Goal: Entertainment & Leisure: Browse casually

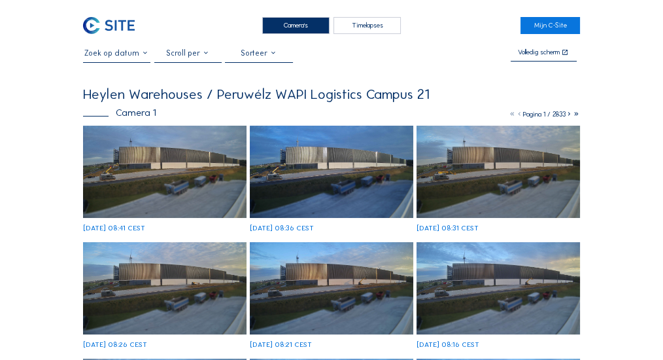
click at [187, 170] on img at bounding box center [164, 172] width 163 height 92
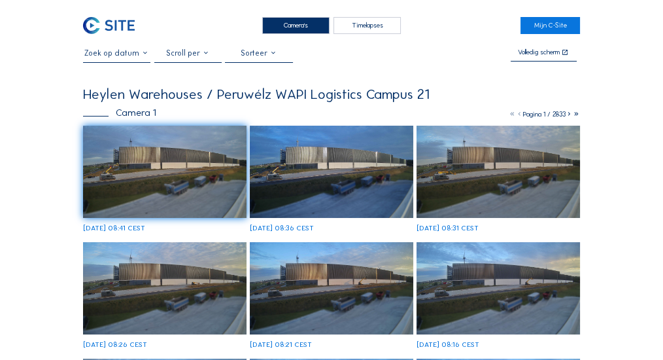
click at [159, 167] on img at bounding box center [164, 172] width 163 height 92
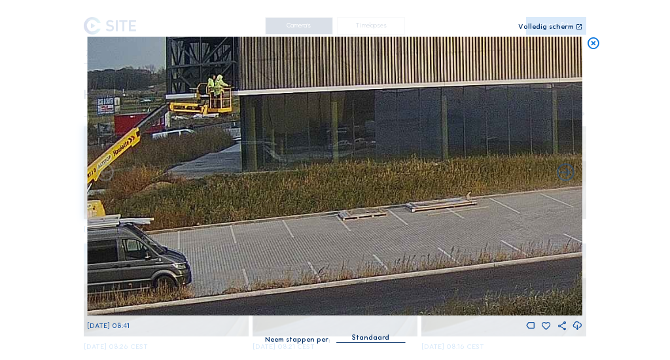
drag, startPoint x: 239, startPoint y: 181, endPoint x: 187, endPoint y: 74, distance: 119.0
click at [187, 74] on img at bounding box center [334, 176] width 495 height 279
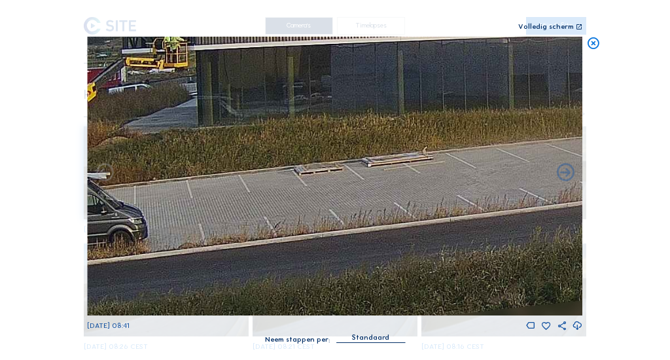
drag, startPoint x: 315, startPoint y: 128, endPoint x: 137, endPoint y: 85, distance: 182.4
click at [137, 85] on img at bounding box center [334, 176] width 495 height 279
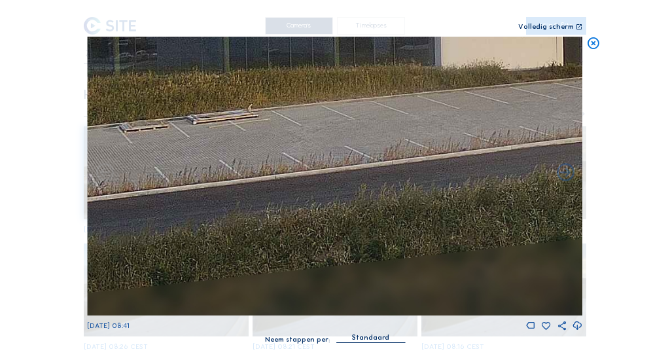
drag, startPoint x: 349, startPoint y: 127, endPoint x: 56, endPoint y: 96, distance: 294.6
click at [58, 97] on div "Scroll om door de tijd te reizen | Druk op de 'Alt'-knop + scroll om te Zoomen …" at bounding box center [335, 180] width 670 height 360
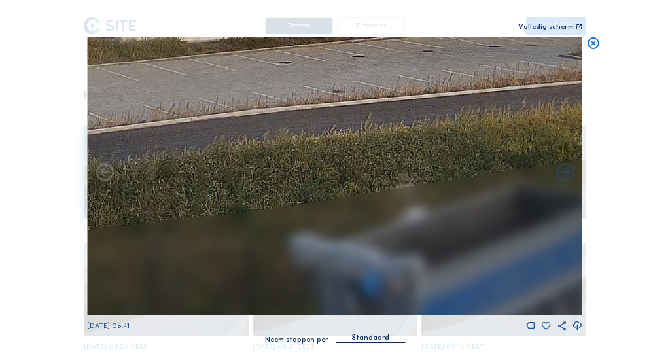
drag, startPoint x: 335, startPoint y: 128, endPoint x: 39, endPoint y: 126, distance: 296.2
click at [14, 128] on div "Scroll om door de tijd te reizen | Druk op de 'Alt'-knop + scroll om te Zoomen …" at bounding box center [335, 180] width 670 height 360
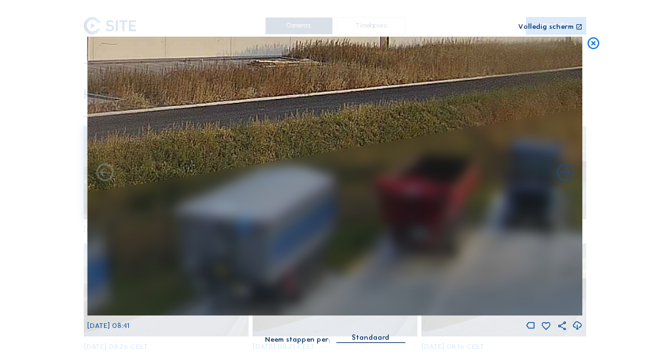
drag, startPoint x: 200, startPoint y: 120, endPoint x: 58, endPoint y: 151, distance: 145.2
click at [0, 169] on div "Scroll om door de tijd te reizen | Druk op de 'Alt'-knop + scroll om te Zoomen …" at bounding box center [335, 180] width 670 height 360
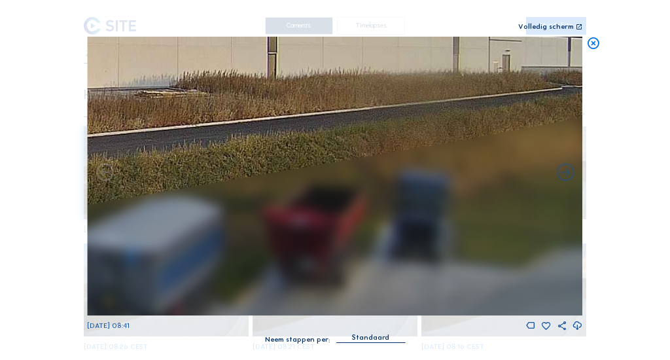
drag, startPoint x: 384, startPoint y: 110, endPoint x: 103, endPoint y: 126, distance: 281.0
click at [103, 126] on img at bounding box center [334, 176] width 495 height 279
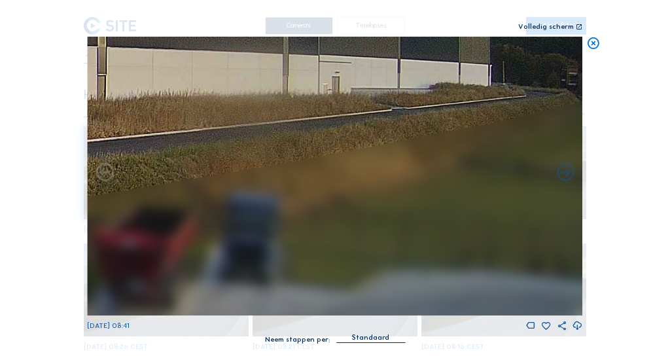
drag, startPoint x: 360, startPoint y: 86, endPoint x: 236, endPoint y: 105, distance: 125.0
click at [236, 105] on img at bounding box center [334, 176] width 495 height 279
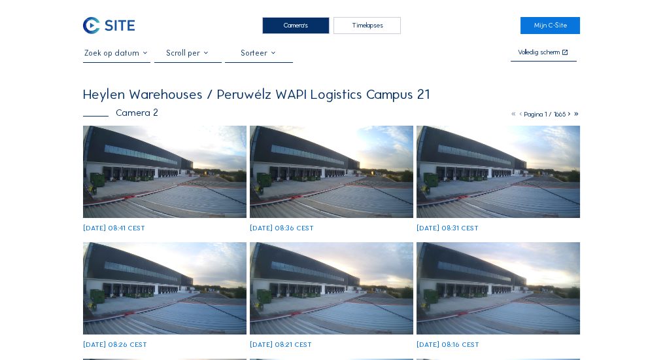
click at [160, 163] on img at bounding box center [164, 172] width 163 height 92
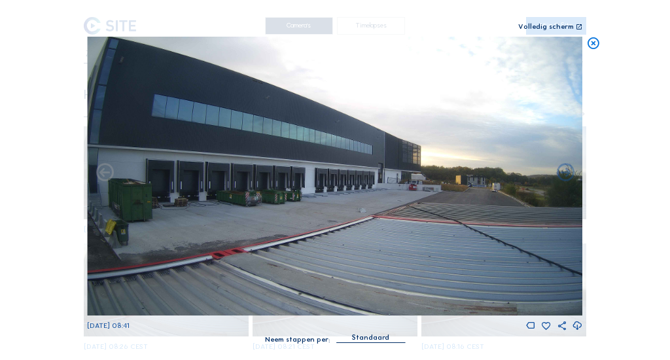
click at [556, 28] on div "Volledig scherm" at bounding box center [546, 28] width 56 height 8
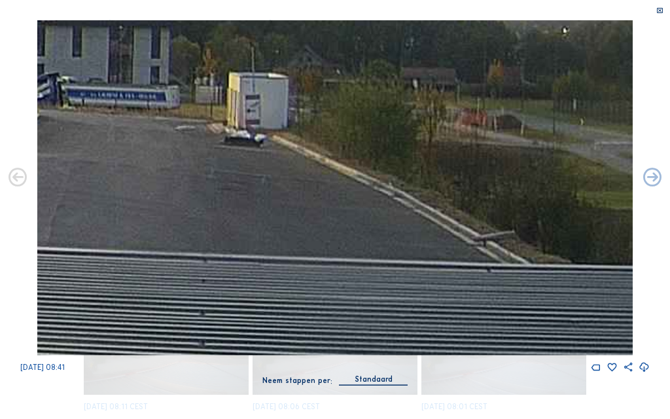
drag, startPoint x: 500, startPoint y: 256, endPoint x: 458, endPoint y: 154, distance: 110.9
click at [458, 154] on img at bounding box center [334, 187] width 595 height 335
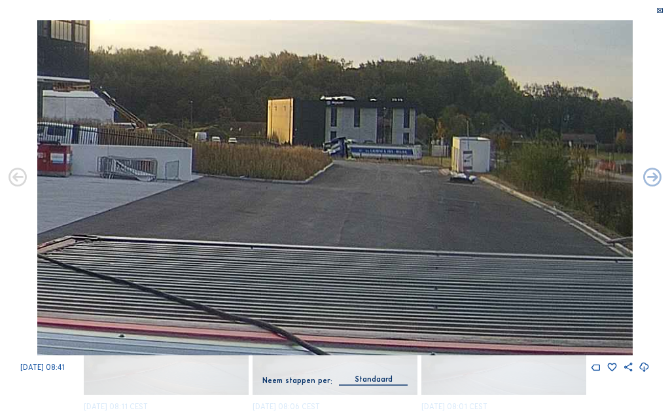
drag, startPoint x: 408, startPoint y: 180, endPoint x: 546, endPoint y: 203, distance: 139.9
click at [546, 203] on img at bounding box center [334, 187] width 595 height 335
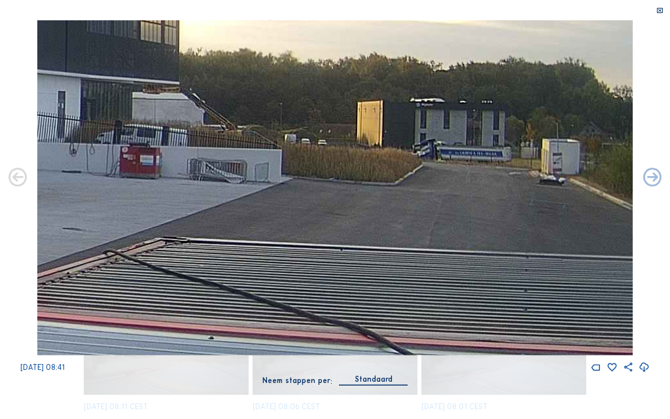
drag, startPoint x: 484, startPoint y: 196, endPoint x: 587, endPoint y: 200, distance: 103.4
click at [588, 200] on img at bounding box center [334, 187] width 595 height 335
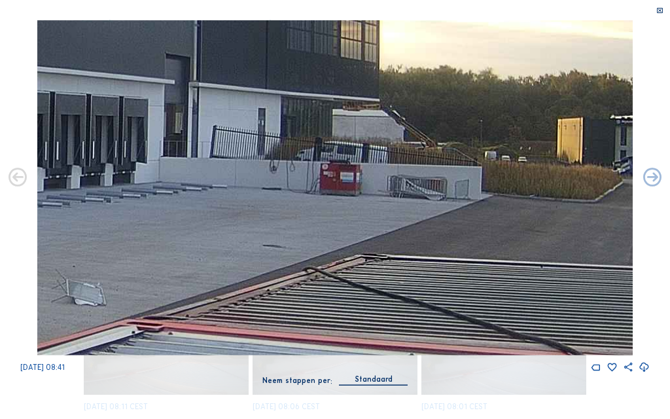
drag, startPoint x: 474, startPoint y: 196, endPoint x: 595, endPoint y: 210, distance: 121.8
click at [595, 210] on img at bounding box center [334, 187] width 595 height 335
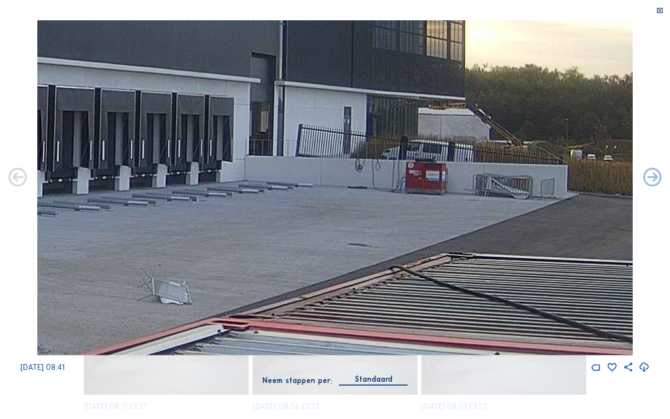
drag, startPoint x: 495, startPoint y: 198, endPoint x: 582, endPoint y: 197, distance: 87.0
click at [582, 197] on img at bounding box center [334, 187] width 595 height 335
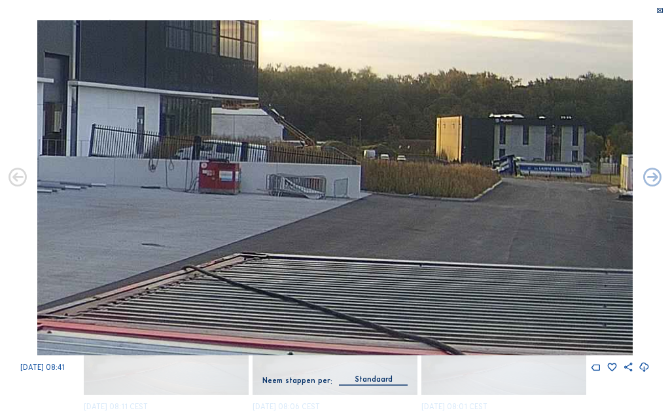
drag, startPoint x: 582, startPoint y: 197, endPoint x: 235, endPoint y: 188, distance: 346.7
click at [235, 188] on img at bounding box center [334, 187] width 595 height 335
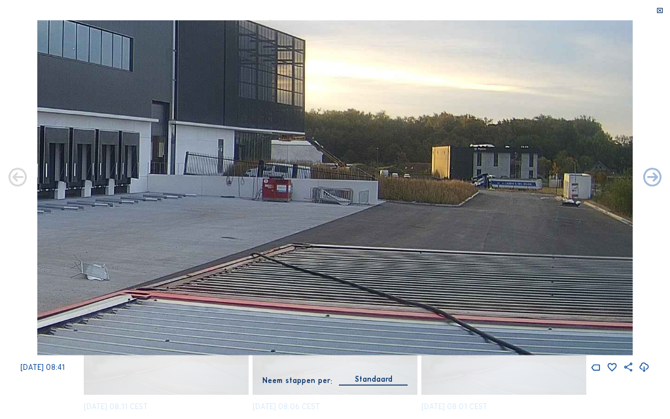
drag, startPoint x: 473, startPoint y: 176, endPoint x: 570, endPoint y: 183, distance: 97.7
click at [570, 183] on img at bounding box center [334, 187] width 595 height 335
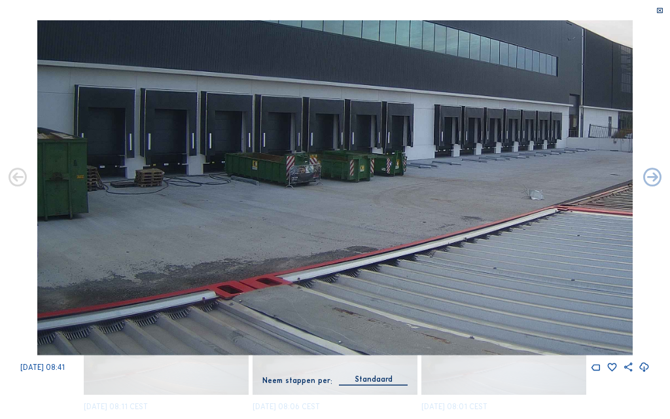
drag, startPoint x: 394, startPoint y: 173, endPoint x: 644, endPoint y: 152, distance: 250.7
click at [651, 147] on div "[DATE] 08:41" at bounding box center [335, 196] width 670 height 352
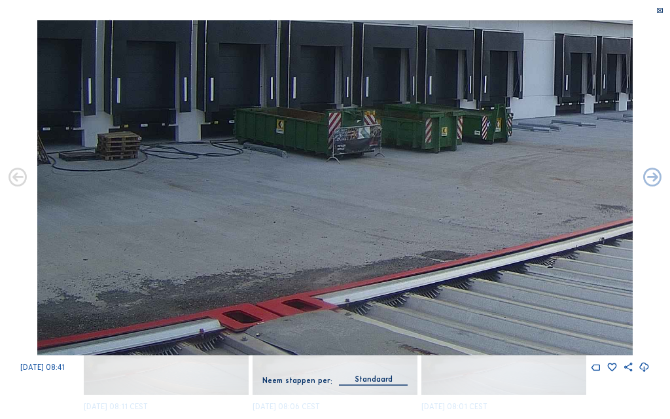
drag, startPoint x: 454, startPoint y: 173, endPoint x: 630, endPoint y: 147, distance: 177.2
click at [630, 147] on img at bounding box center [334, 187] width 595 height 335
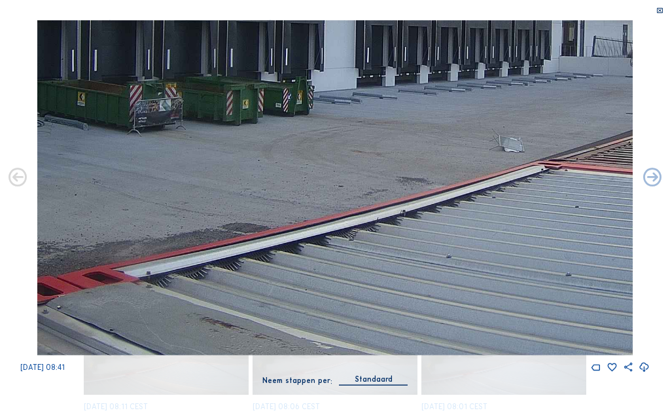
drag, startPoint x: 337, startPoint y: 166, endPoint x: 124, endPoint y: 138, distance: 215.0
click at [124, 139] on img at bounding box center [334, 187] width 595 height 335
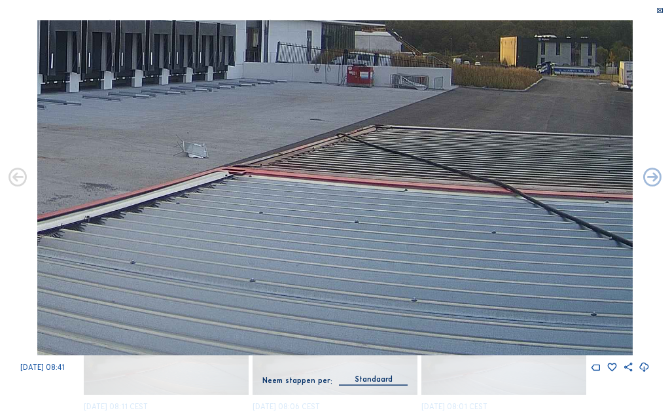
drag, startPoint x: 420, startPoint y: 134, endPoint x: 220, endPoint y: 133, distance: 200.1
click at [192, 134] on img at bounding box center [334, 187] width 595 height 335
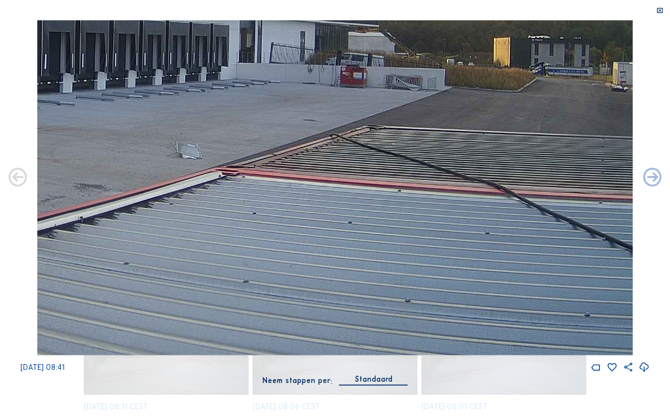
drag, startPoint x: 323, startPoint y: 134, endPoint x: 584, endPoint y: 134, distance: 260.9
click at [662, 134] on html "Camera's Timelapses Mijn C-Site Volledig [PERSON_NAME] Heylen Warehouses / [GEO…" at bounding box center [335, 417] width 670 height 834
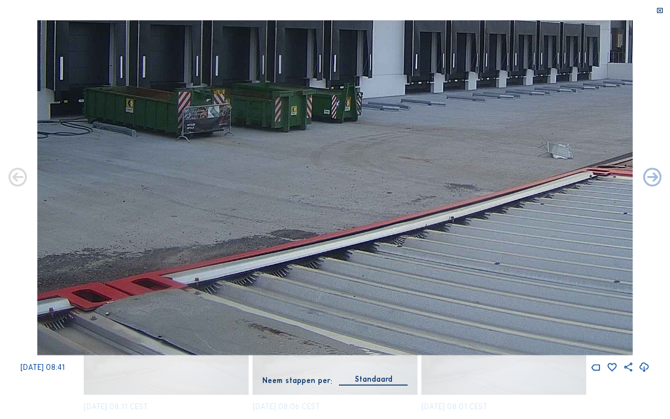
drag, startPoint x: 467, startPoint y: 128, endPoint x: 660, endPoint y: 118, distance: 193.2
click at [654, 118] on div "[DATE] 08:41" at bounding box center [335, 196] width 670 height 352
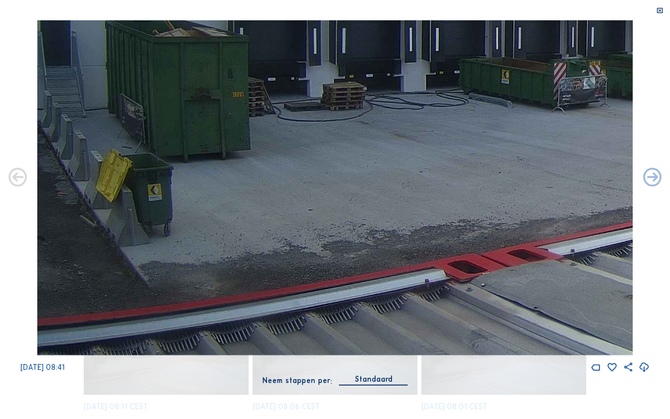
drag, startPoint x: 463, startPoint y: 133, endPoint x: 648, endPoint y: 120, distance: 185.5
click at [661, 117] on div "[DATE] 08:41" at bounding box center [335, 196] width 670 height 352
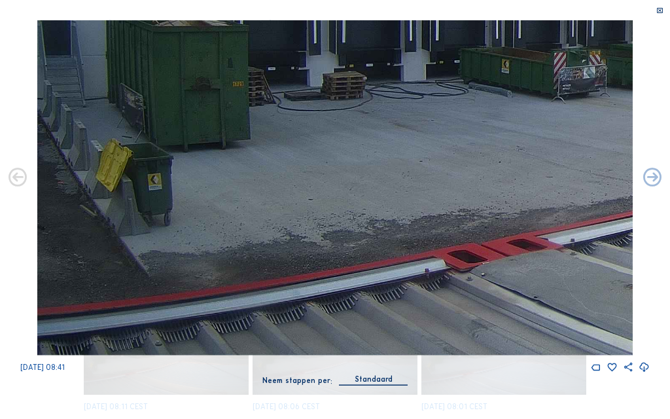
drag, startPoint x: 397, startPoint y: 138, endPoint x: 514, endPoint y: 138, distance: 117.1
click at [514, 138] on img at bounding box center [334, 187] width 595 height 335
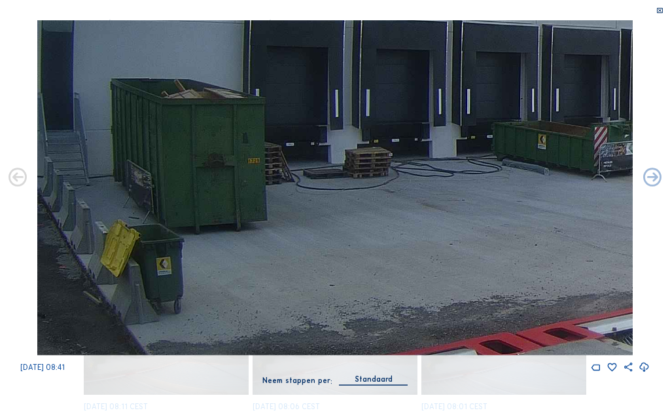
drag, startPoint x: 153, startPoint y: 160, endPoint x: 264, endPoint y: 240, distance: 136.8
click at [264, 240] on img at bounding box center [334, 187] width 595 height 335
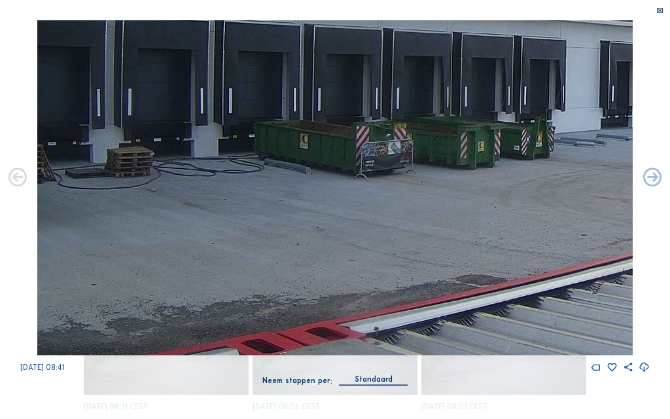
drag, startPoint x: 470, startPoint y: 173, endPoint x: 231, endPoint y: 173, distance: 238.7
click at [231, 173] on img at bounding box center [334, 187] width 595 height 335
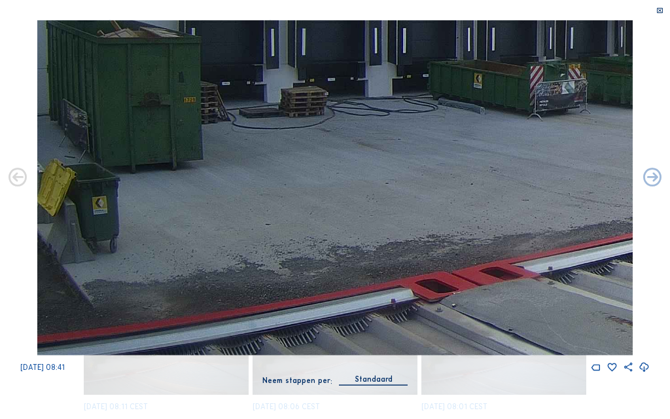
drag, startPoint x: 237, startPoint y: 170, endPoint x: 90, endPoint y: 137, distance: 150.9
click at [133, 137] on img at bounding box center [334, 187] width 595 height 335
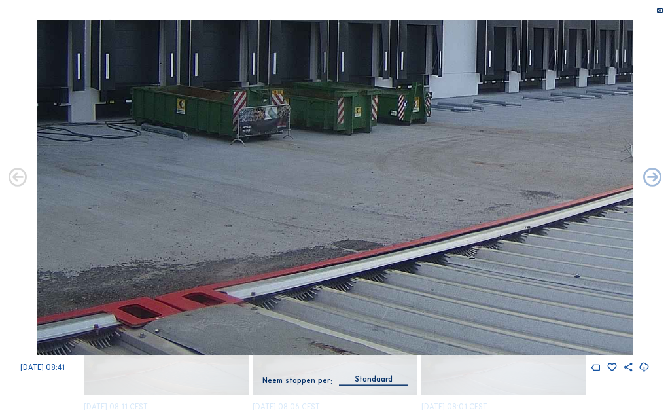
drag, startPoint x: 356, startPoint y: 108, endPoint x: 13, endPoint y: 134, distance: 343.7
click at [54, 136] on img at bounding box center [334, 187] width 595 height 335
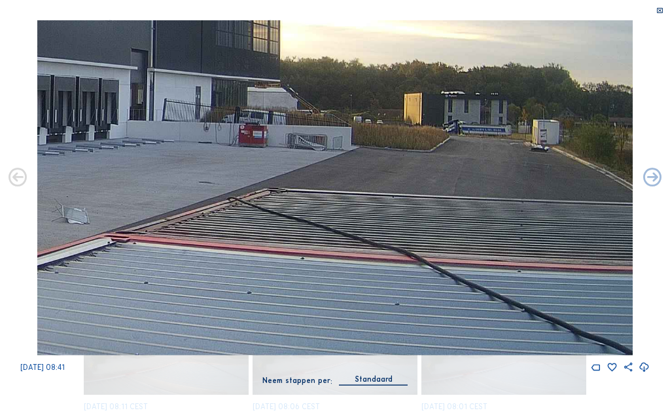
drag, startPoint x: 56, startPoint y: 158, endPoint x: 33, endPoint y: 159, distance: 22.9
click at [13, 160] on div "[DATE] 08:41" at bounding box center [335, 196] width 670 height 352
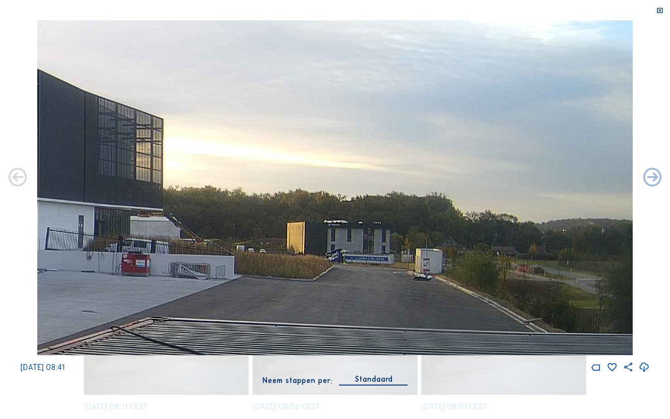
drag, startPoint x: 150, startPoint y: 160, endPoint x: 78, endPoint y: 279, distance: 139.1
click at [75, 279] on img at bounding box center [334, 187] width 595 height 335
